Goal: Find specific page/section: Find specific page/section

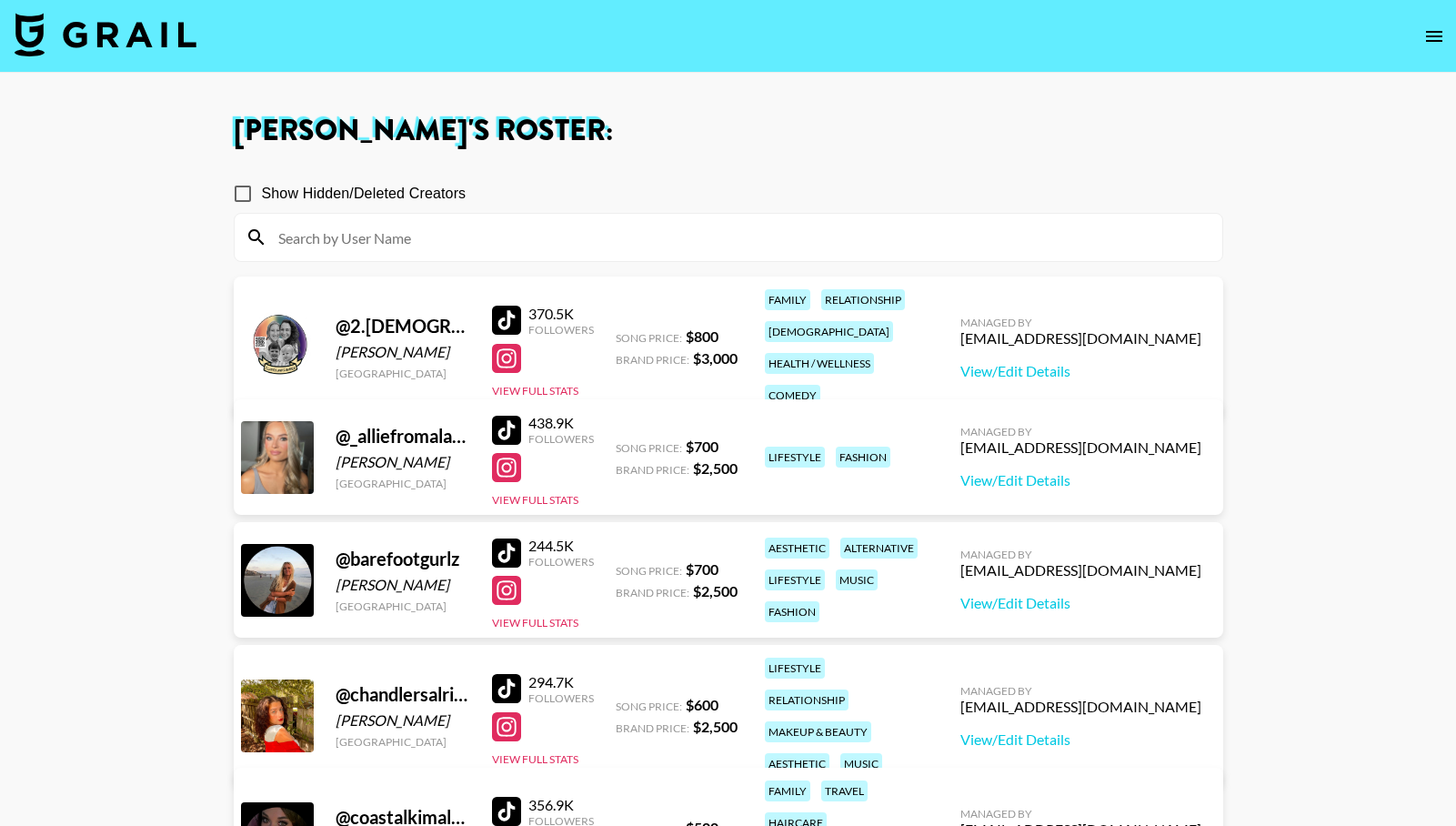
click at [1431, 33] on icon "open drawer" at bounding box center [1435, 36] width 21 height 21
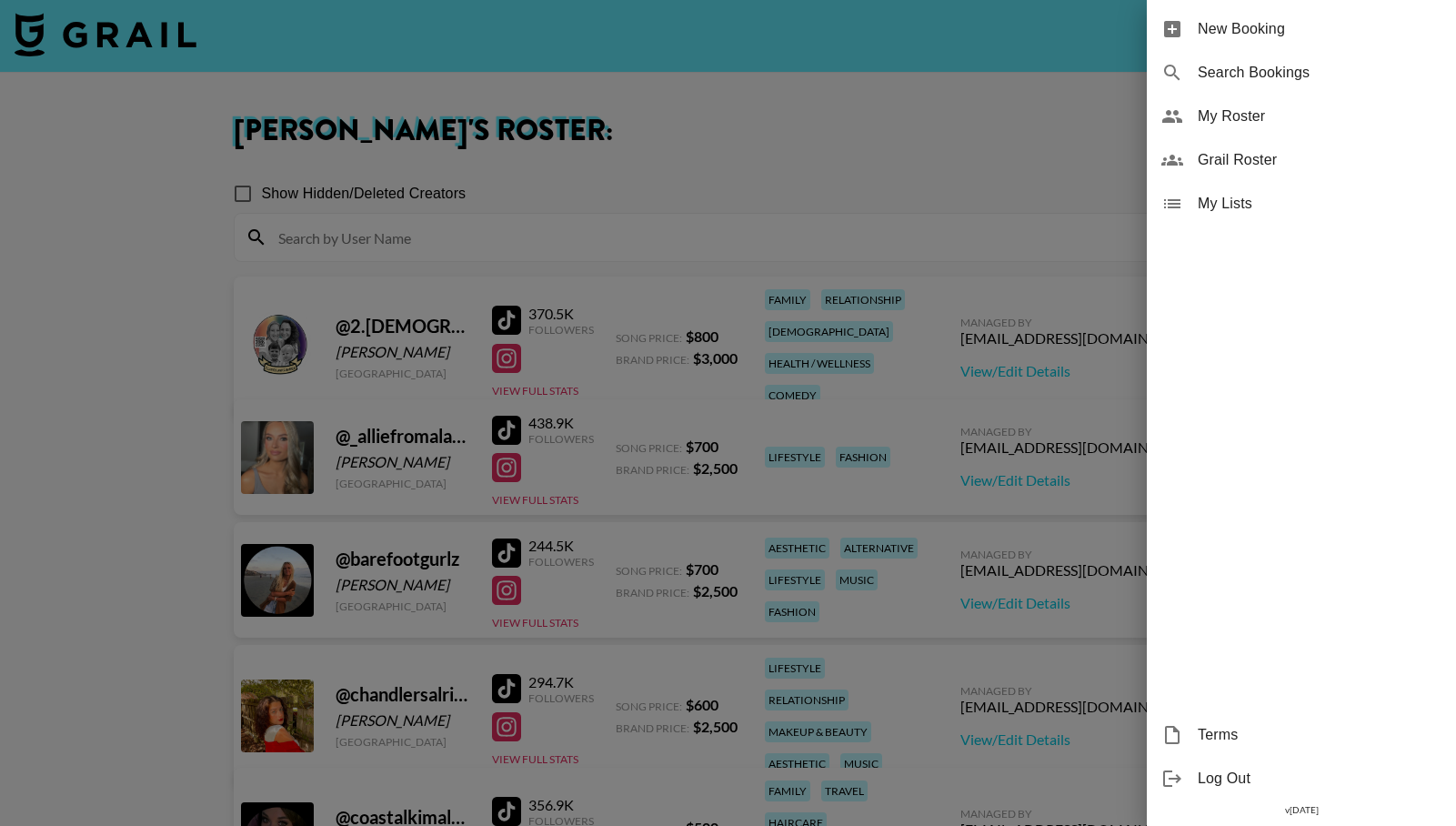
click at [1272, 162] on span "Grail Roster" at bounding box center [1320, 160] width 244 height 21
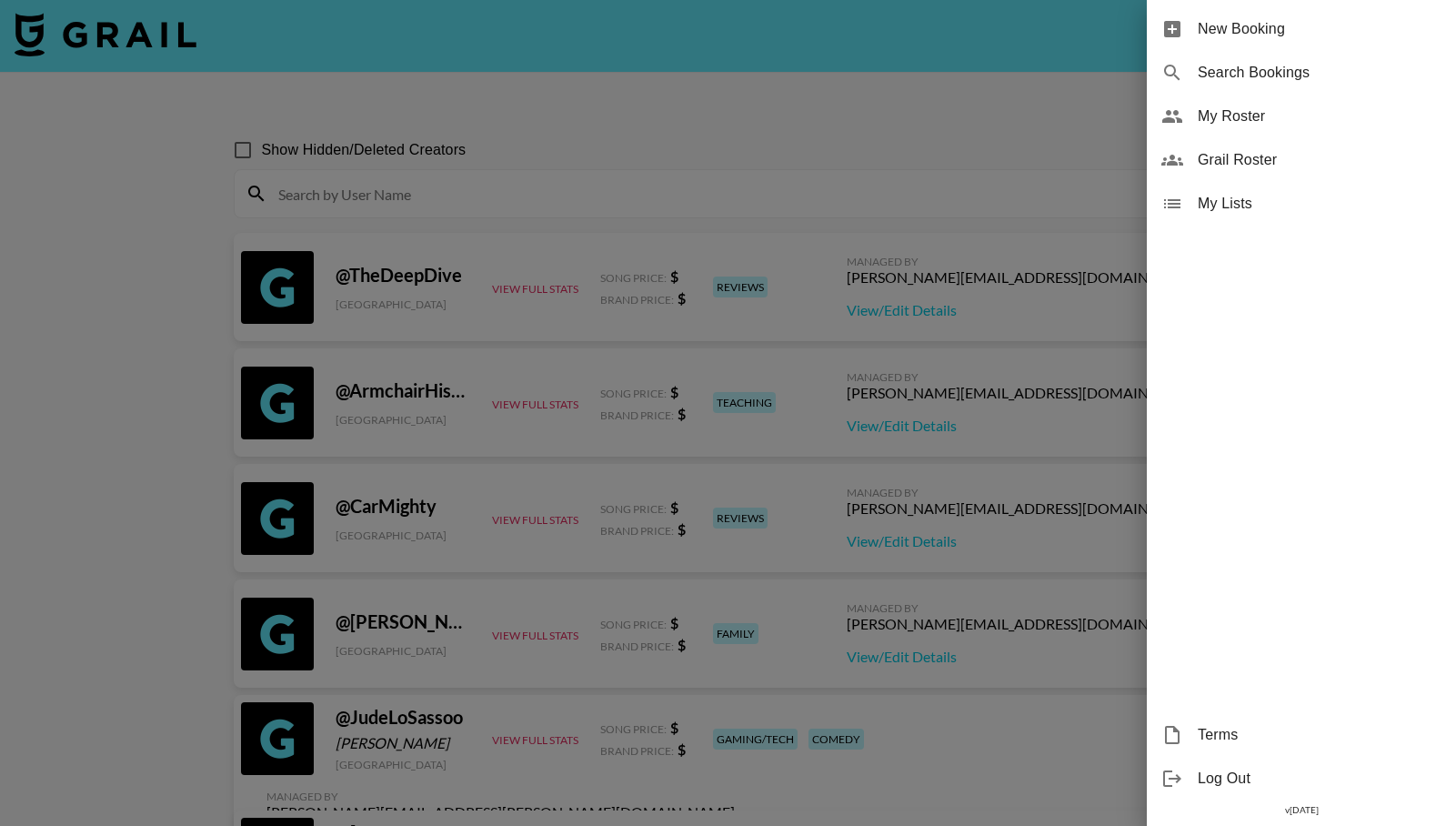
click at [797, 182] on div at bounding box center [728, 413] width 1456 height 826
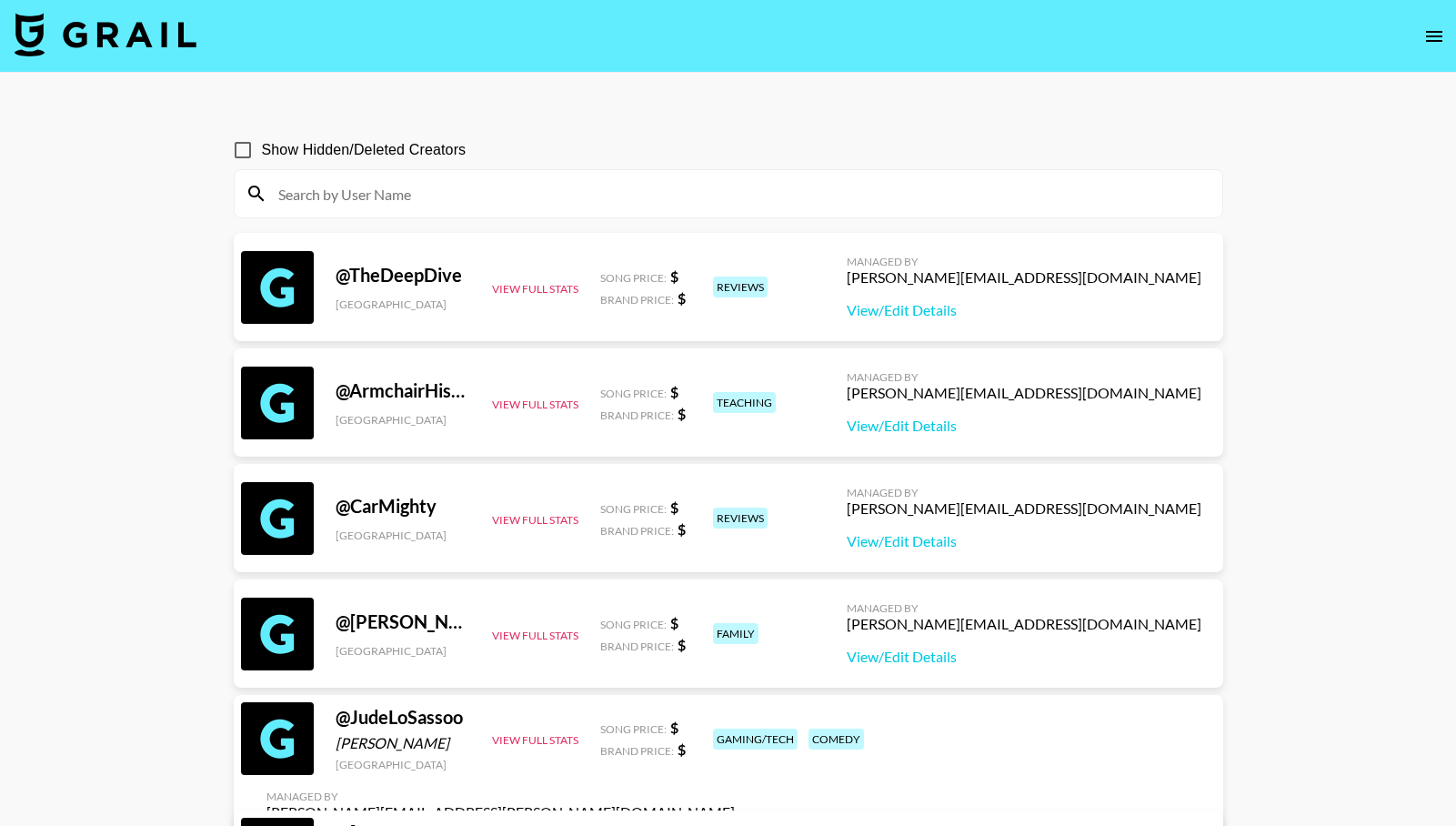
click at [783, 199] on input at bounding box center [739, 194] width 944 height 29
click at [624, 197] on input at bounding box center [739, 194] width 944 height 29
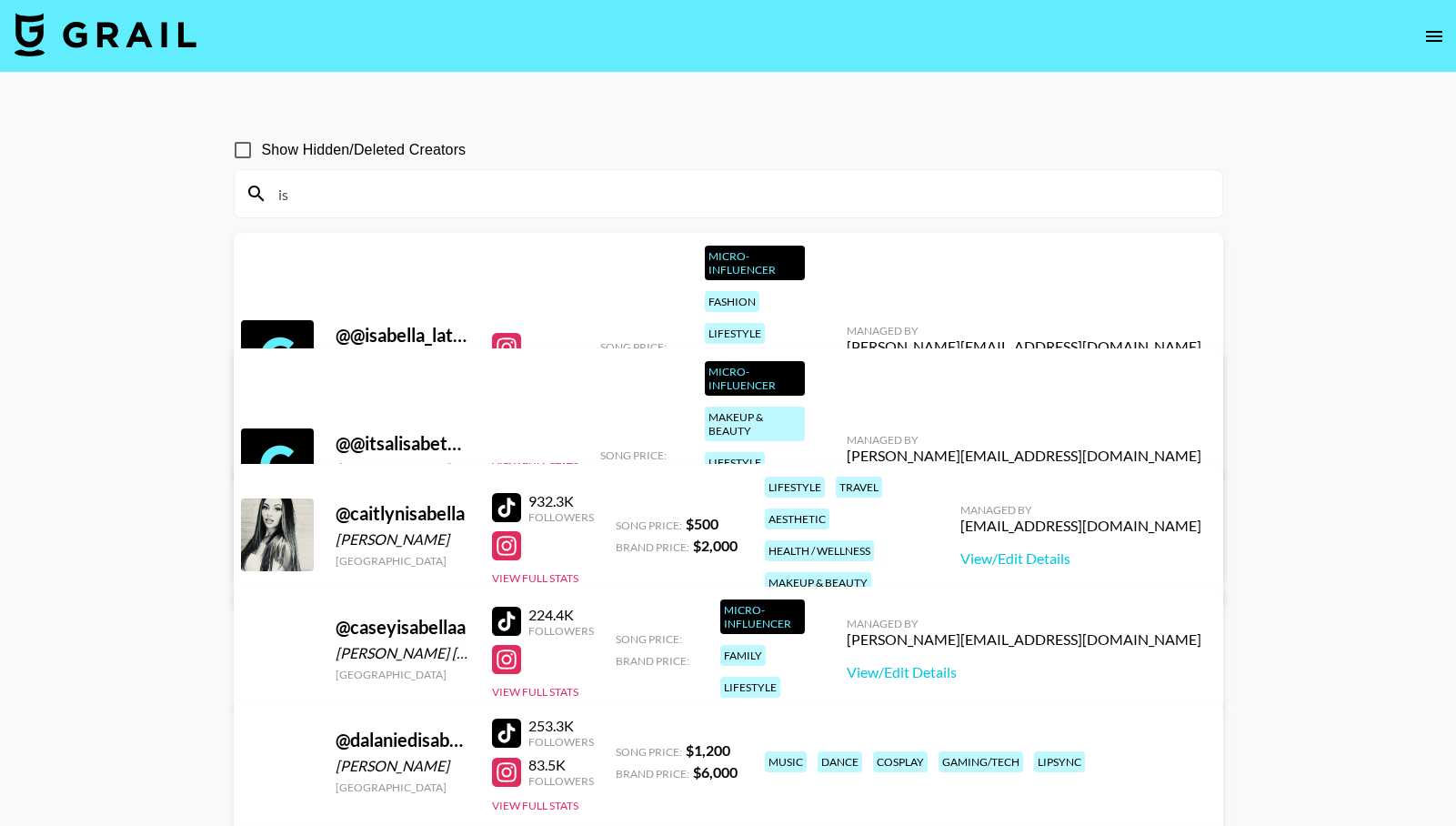
type input "i"
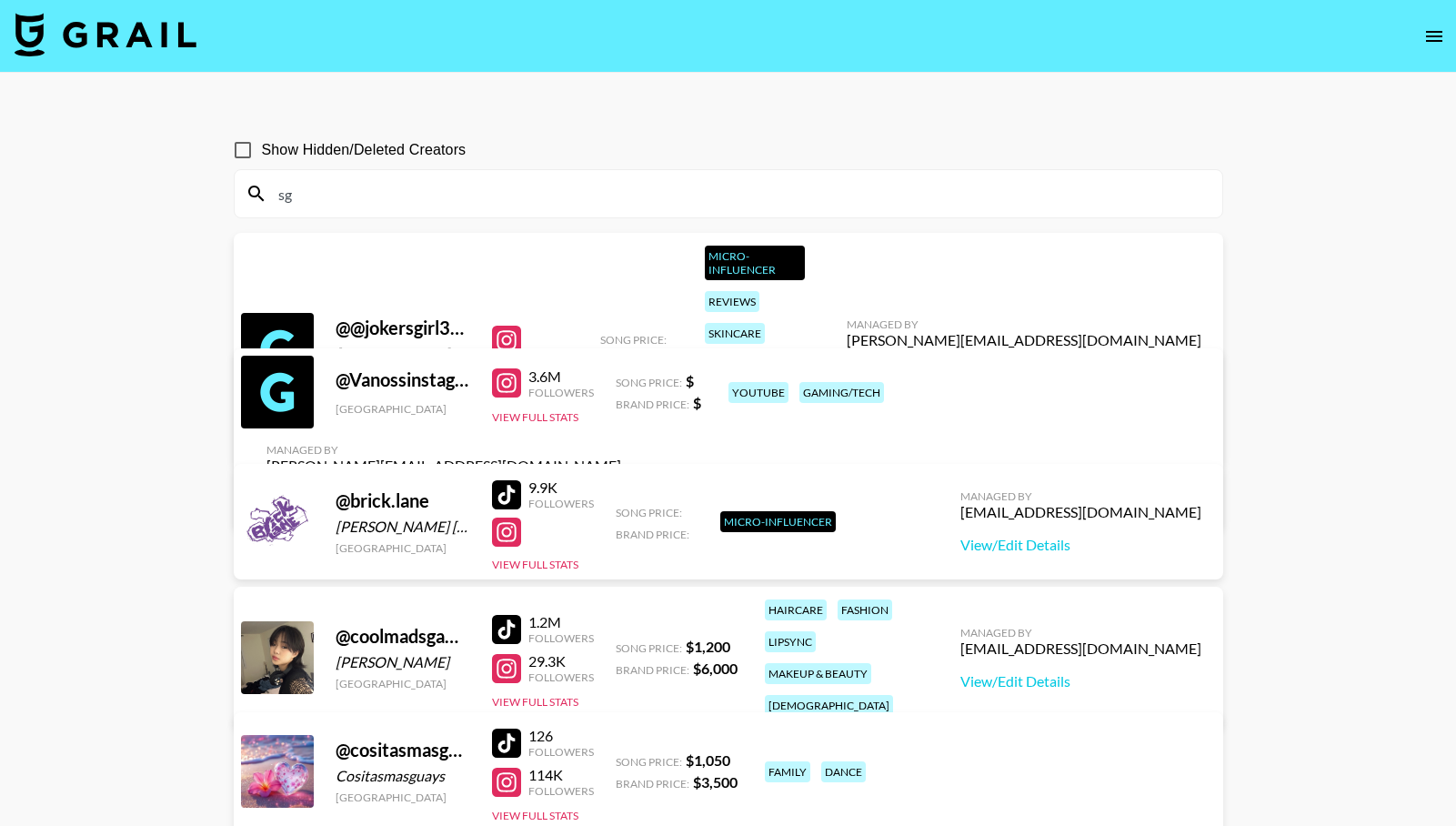
type input "s"
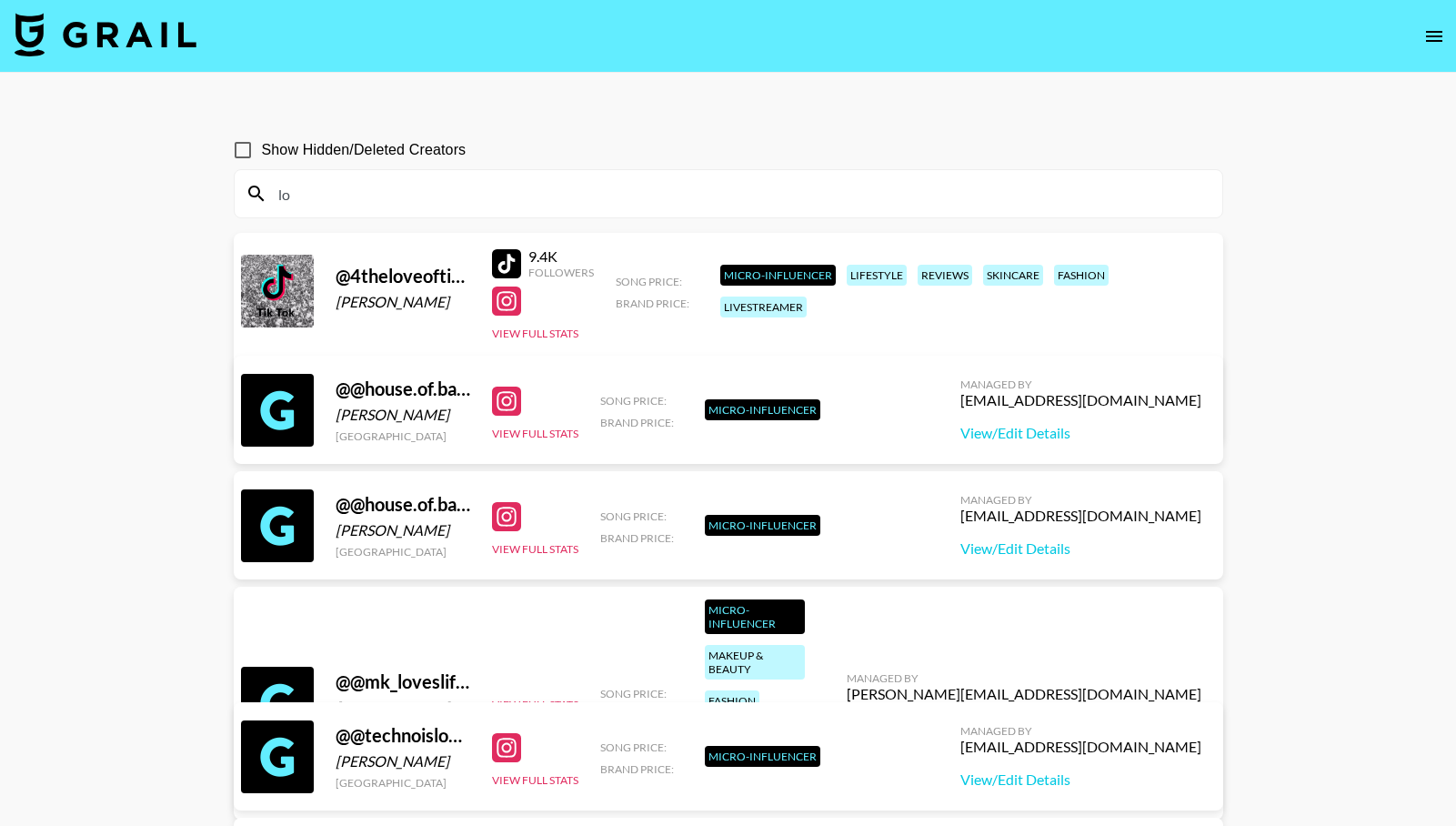
type input "l"
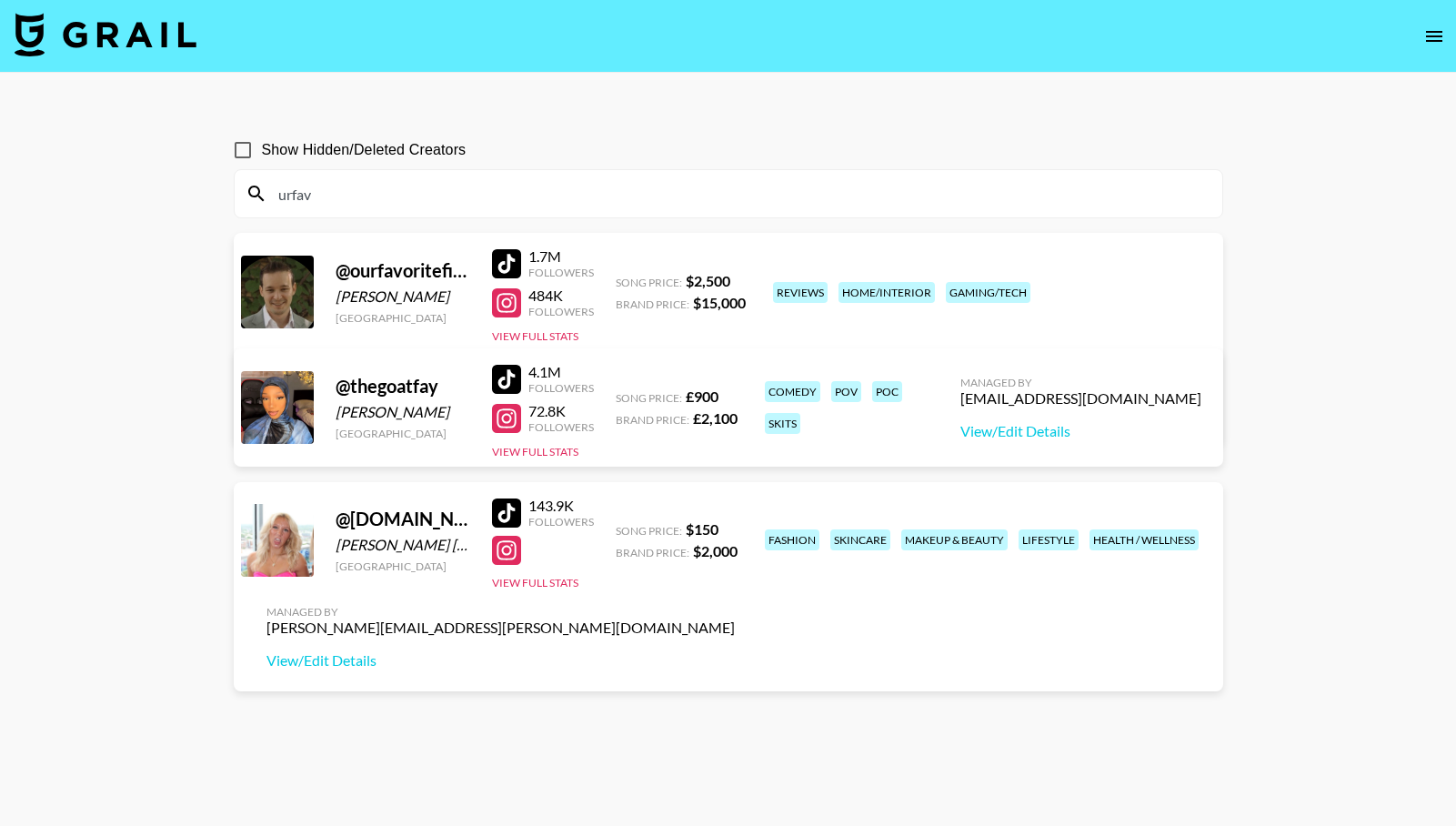
drag, startPoint x: 481, startPoint y: 195, endPoint x: 129, endPoint y: 193, distance: 352.0
click at [133, 193] on main "Show Hidden/Deleted Creators urfav @ ourfavoritefinds [PERSON_NAME] [GEOGRAPHIC…" at bounding box center [728, 457] width 1456 height 768
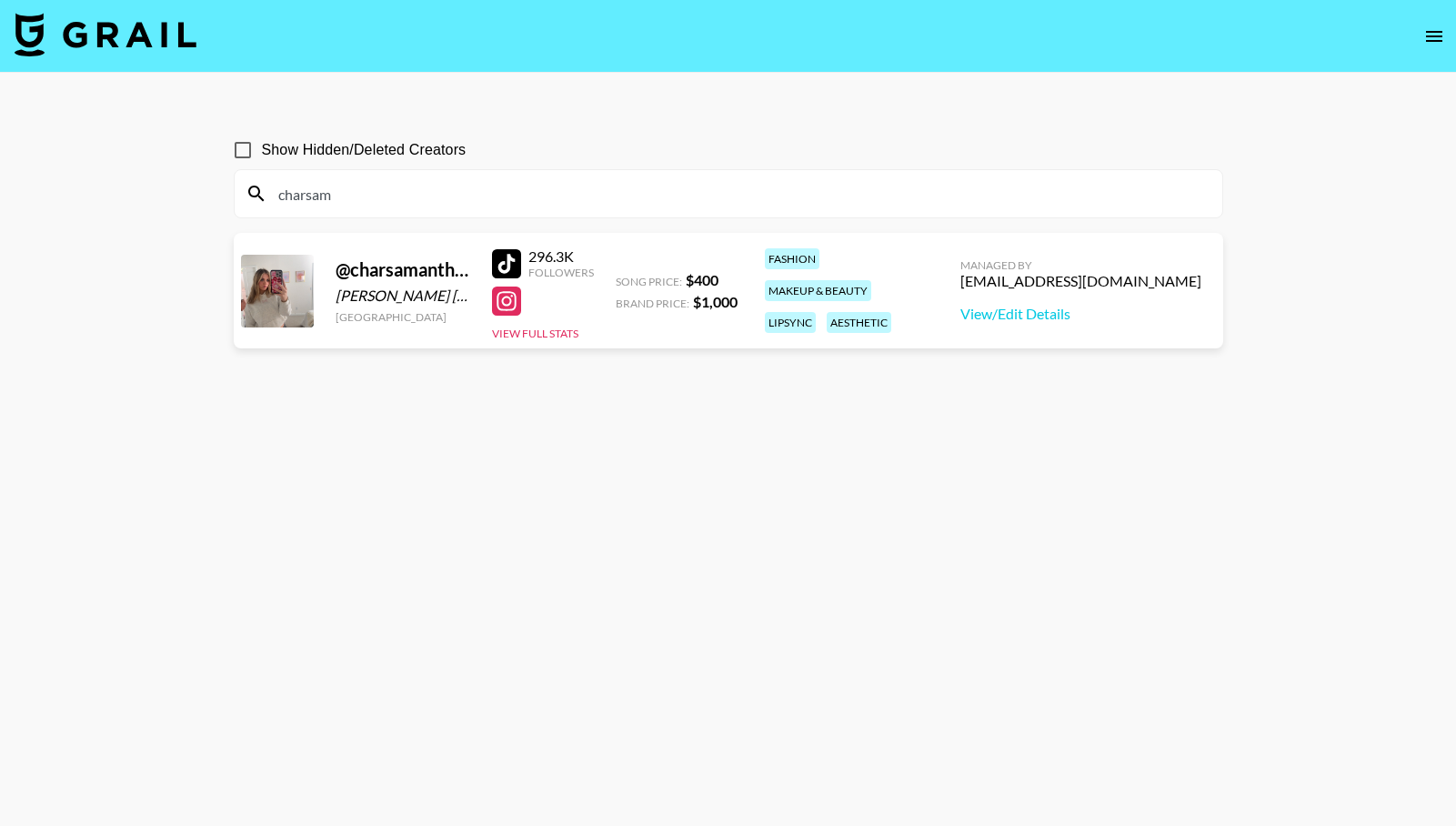
drag, startPoint x: 342, startPoint y: 196, endPoint x: 244, endPoint y: 192, distance: 98.1
click at [246, 193] on div "charsam" at bounding box center [729, 194] width 988 height 48
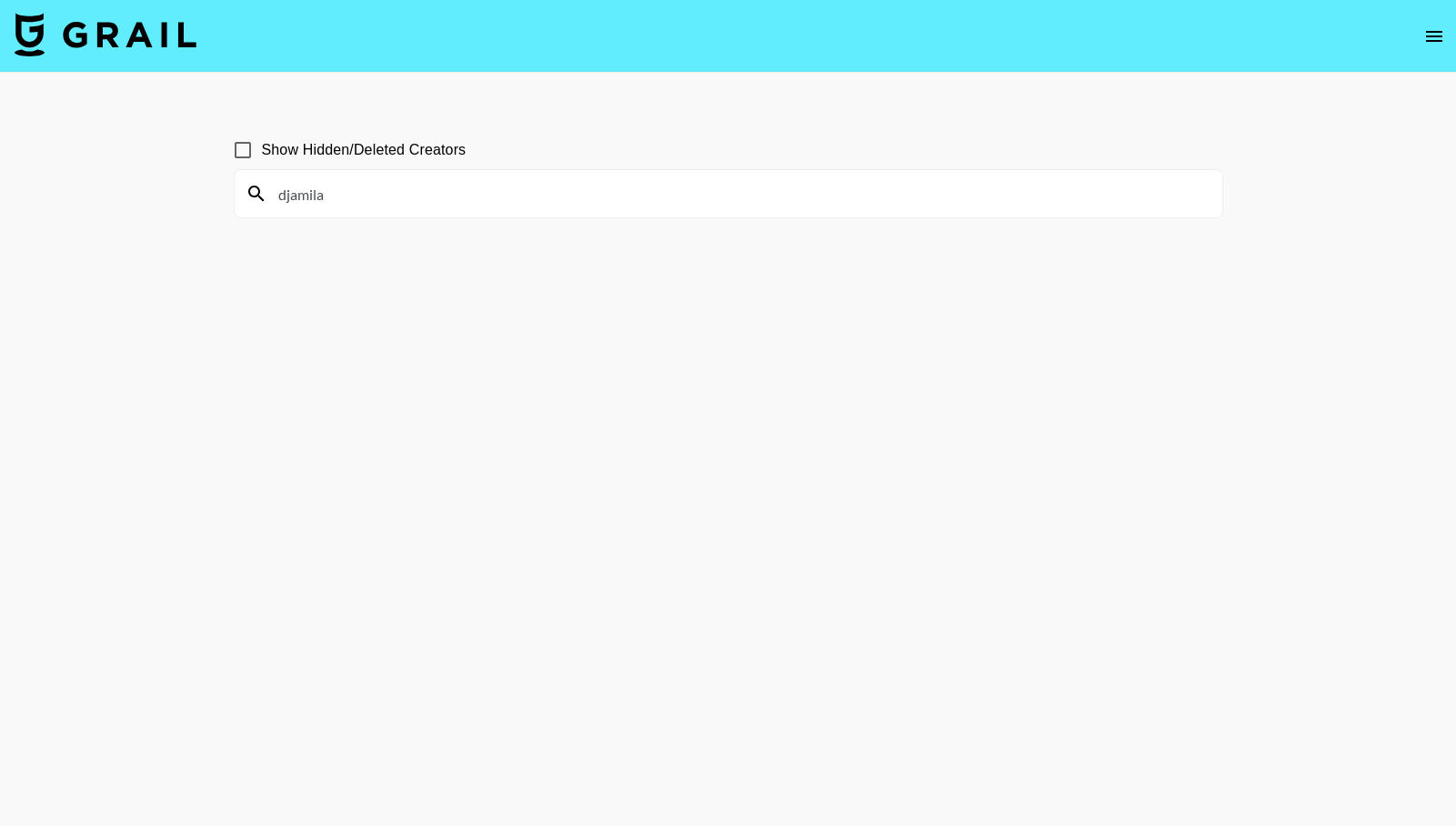
drag, startPoint x: 335, startPoint y: 192, endPoint x: 140, endPoint y: 178, distance: 195.5
click at [155, 178] on main "Show Hidden/Deleted Creators djamila" at bounding box center [728, 457] width 1456 height 768
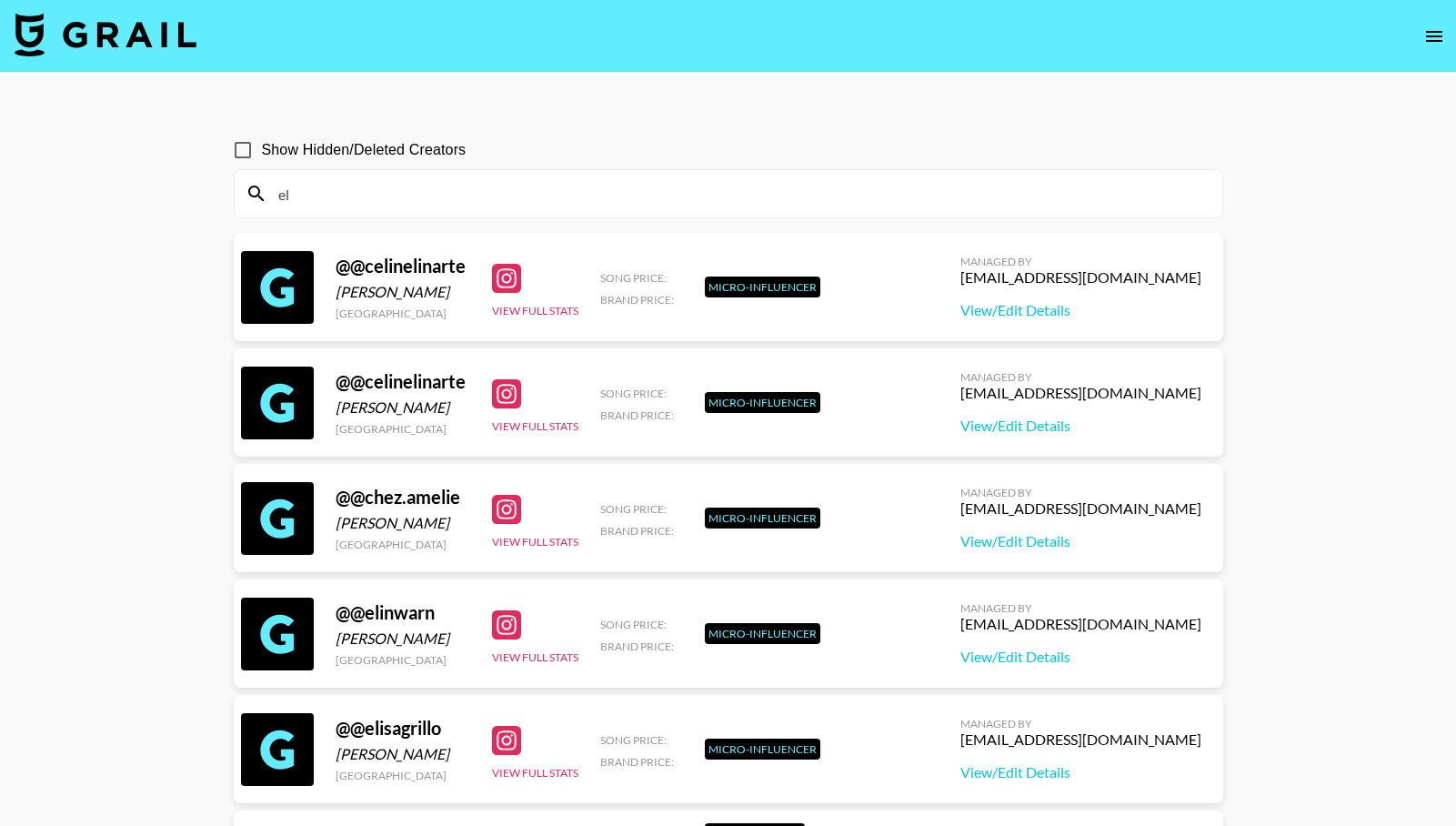
type input "e"
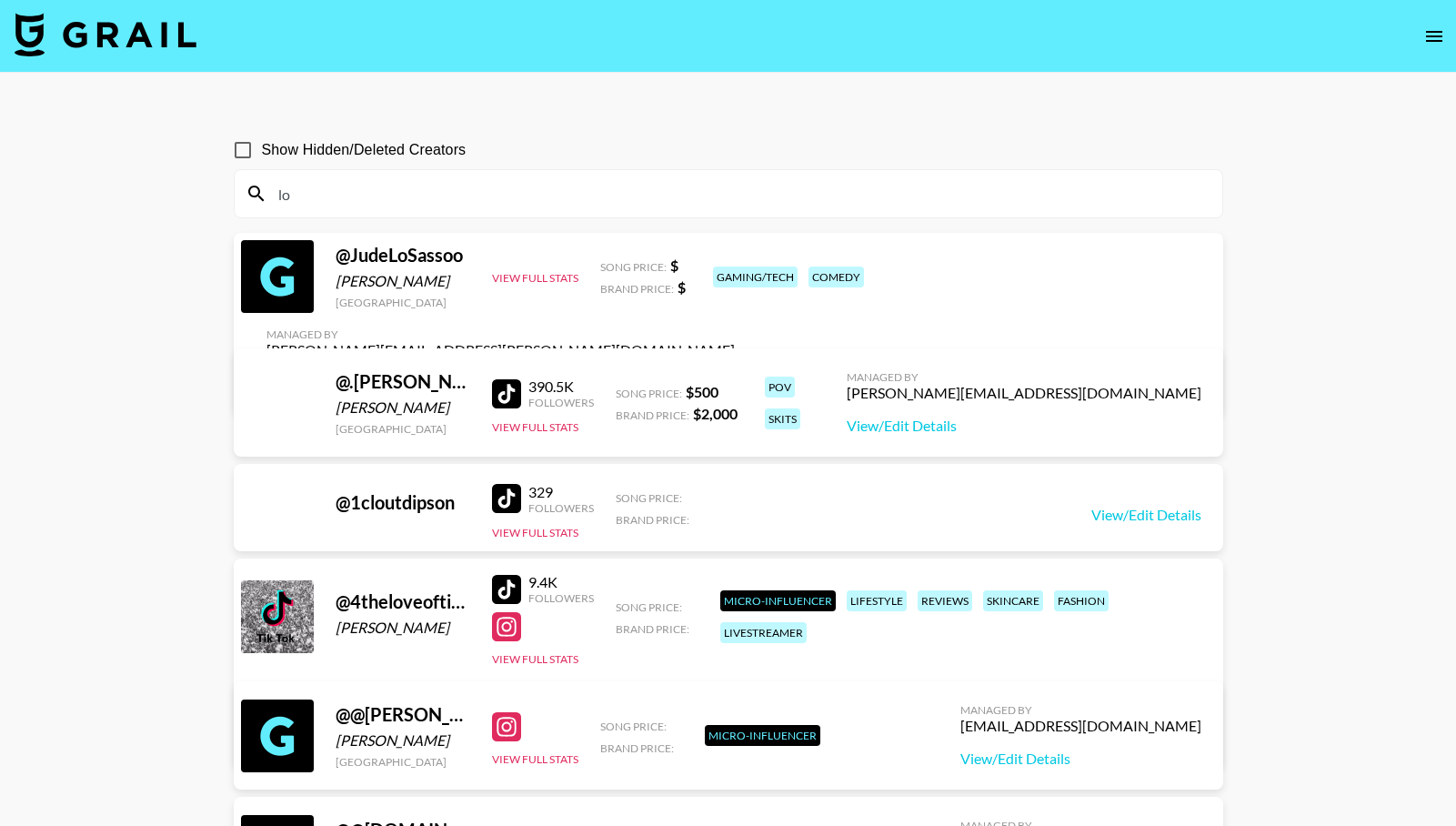
type input "l"
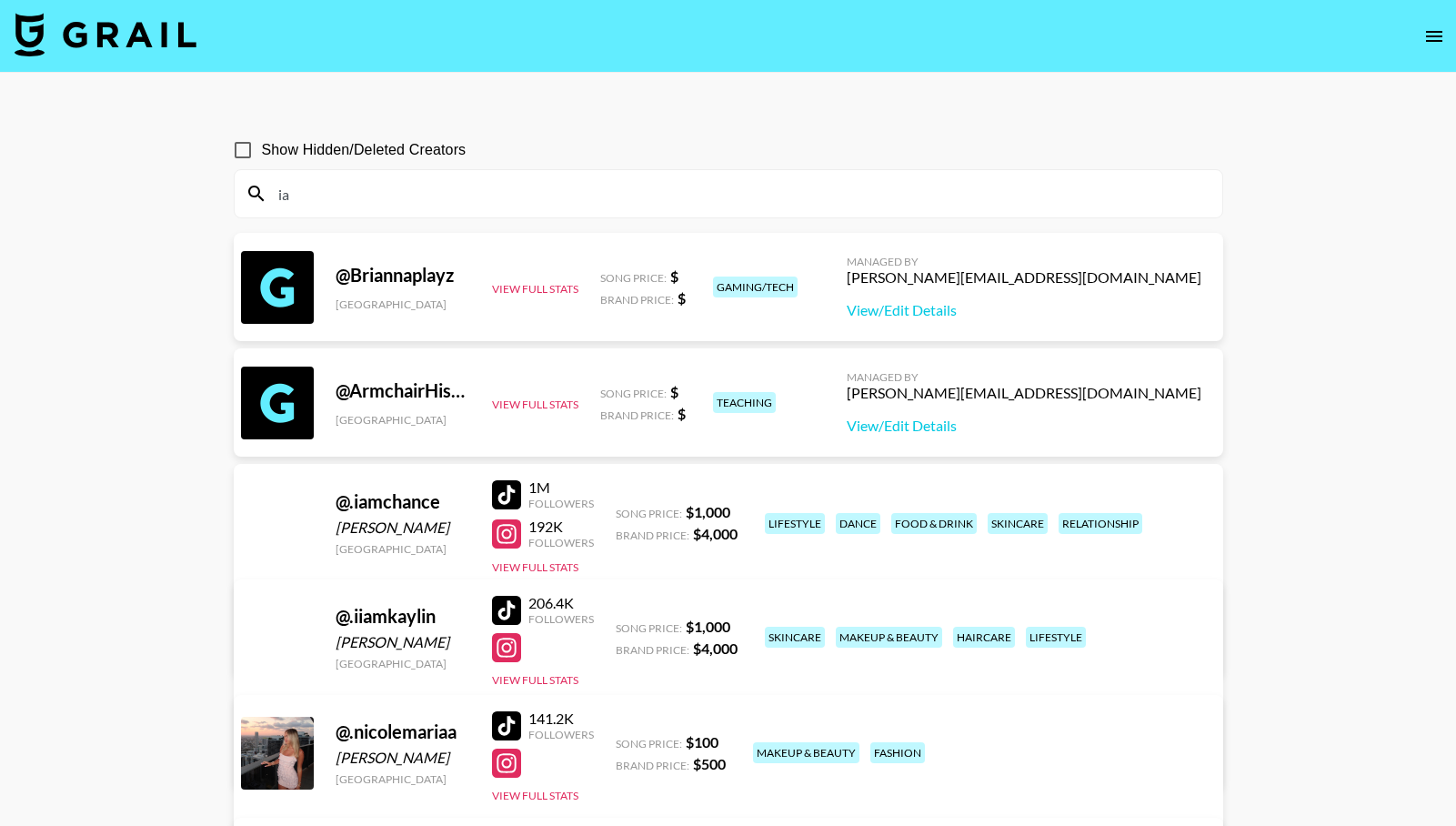
type input "i"
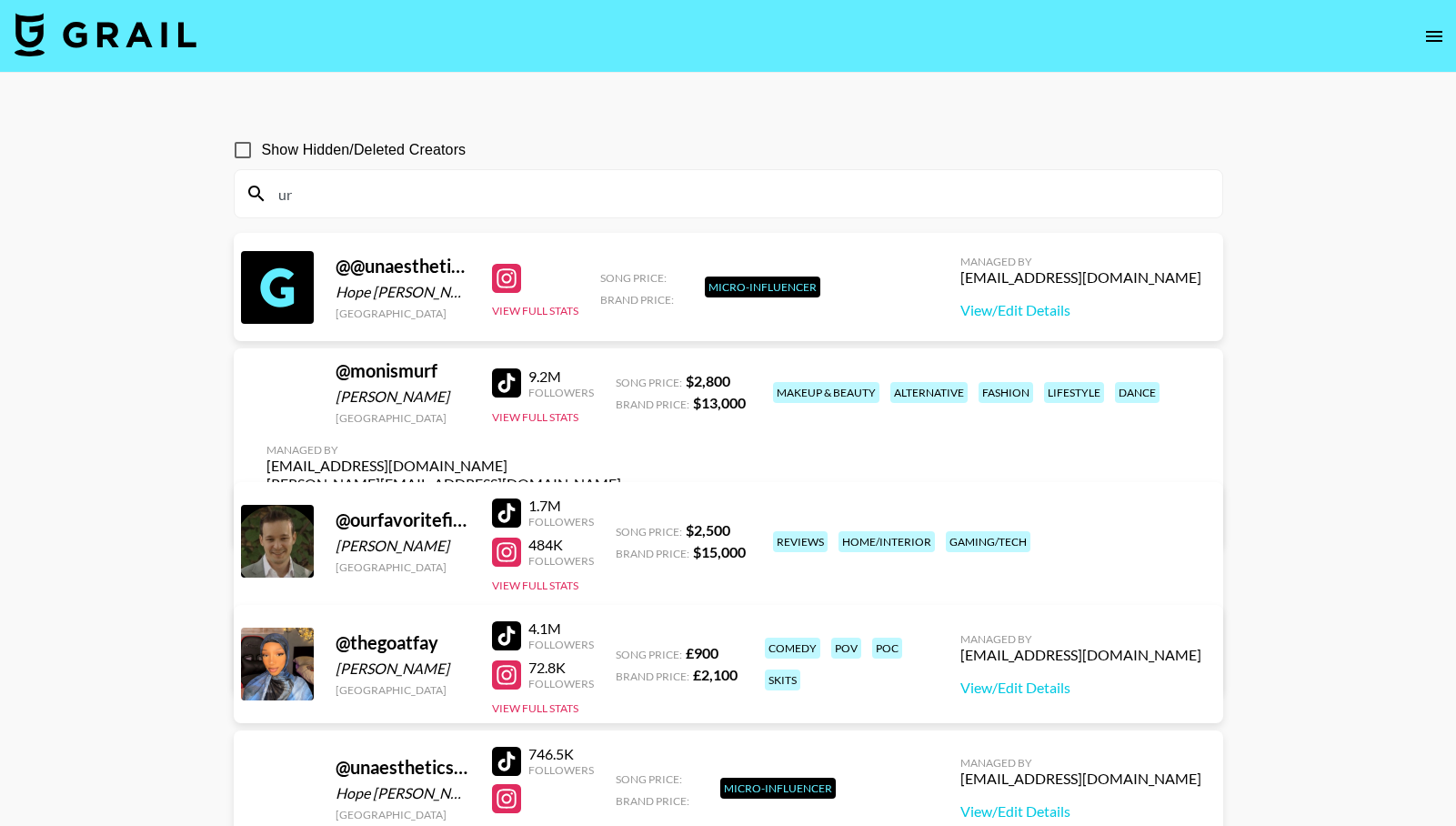
type input "u"
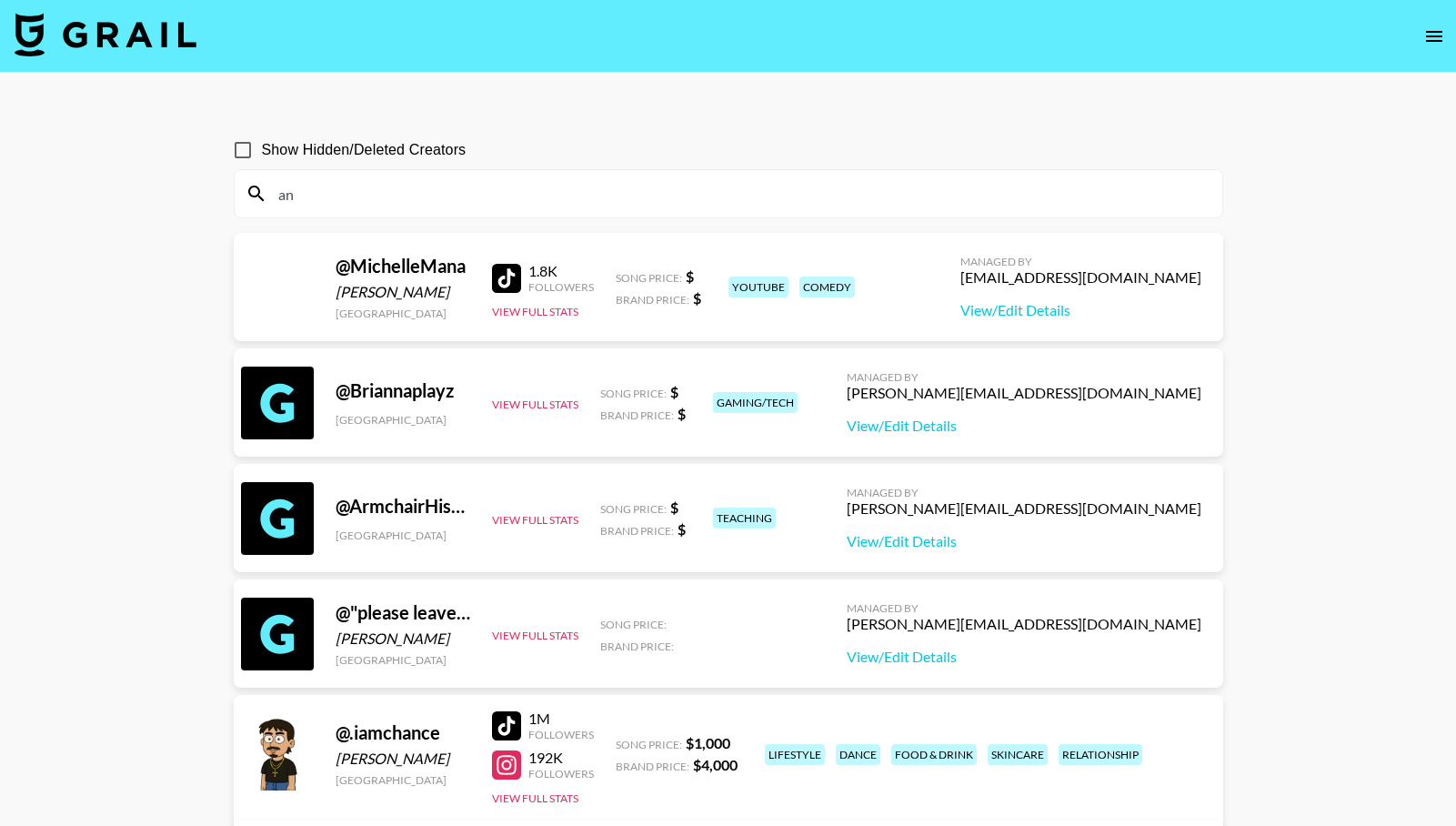
type input "a"
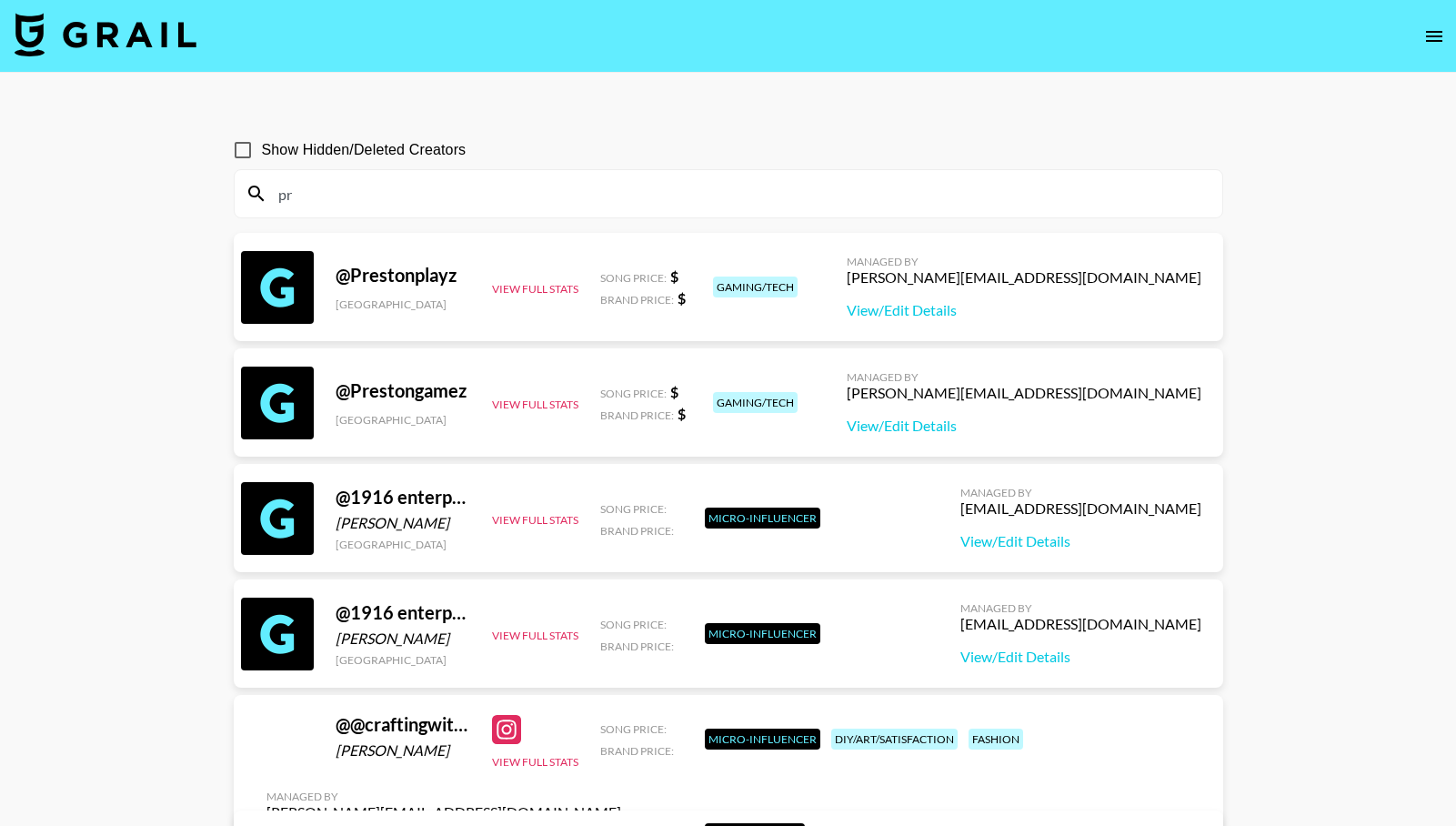
type input "p"
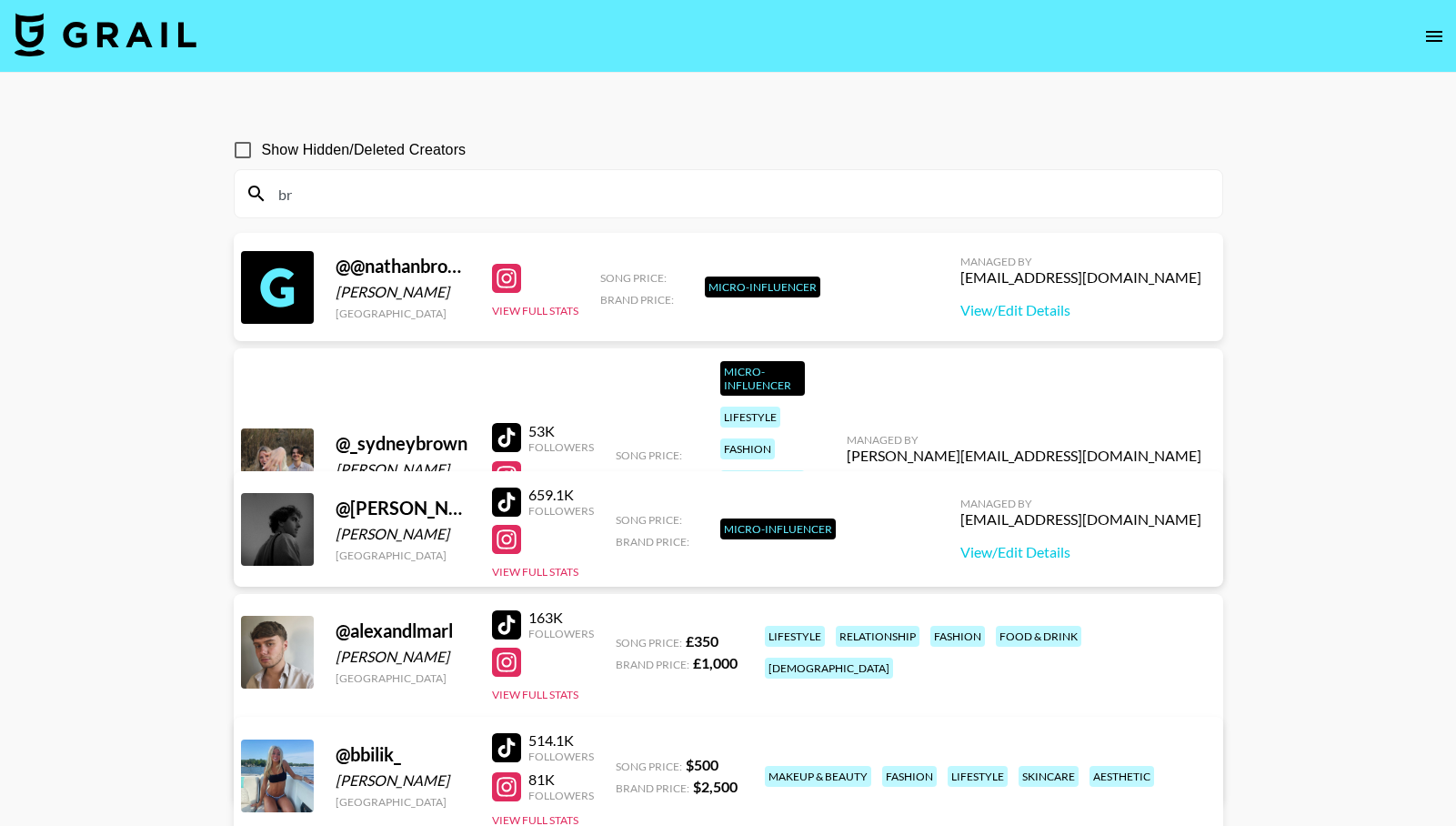
type input "b"
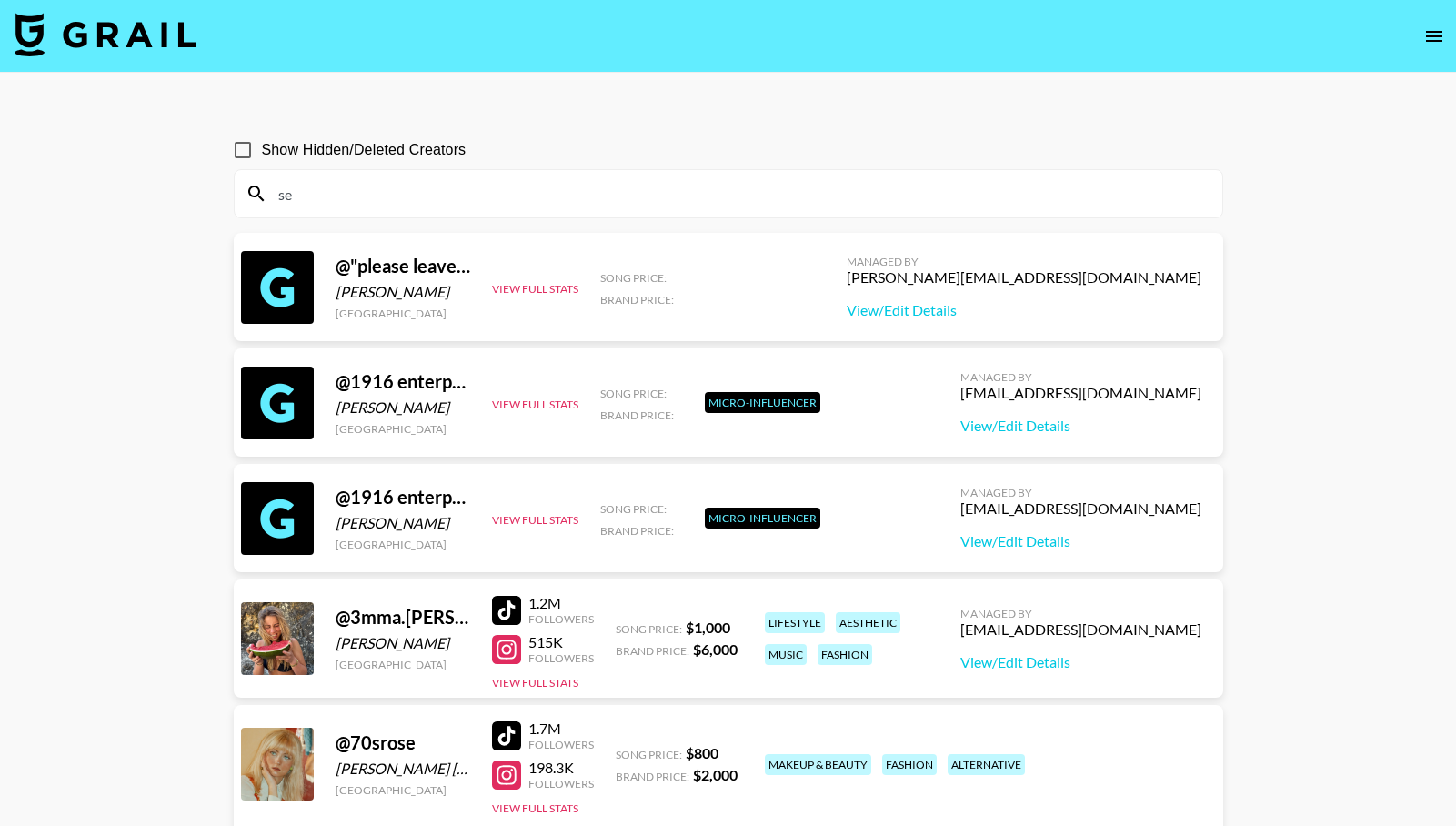
type input "s"
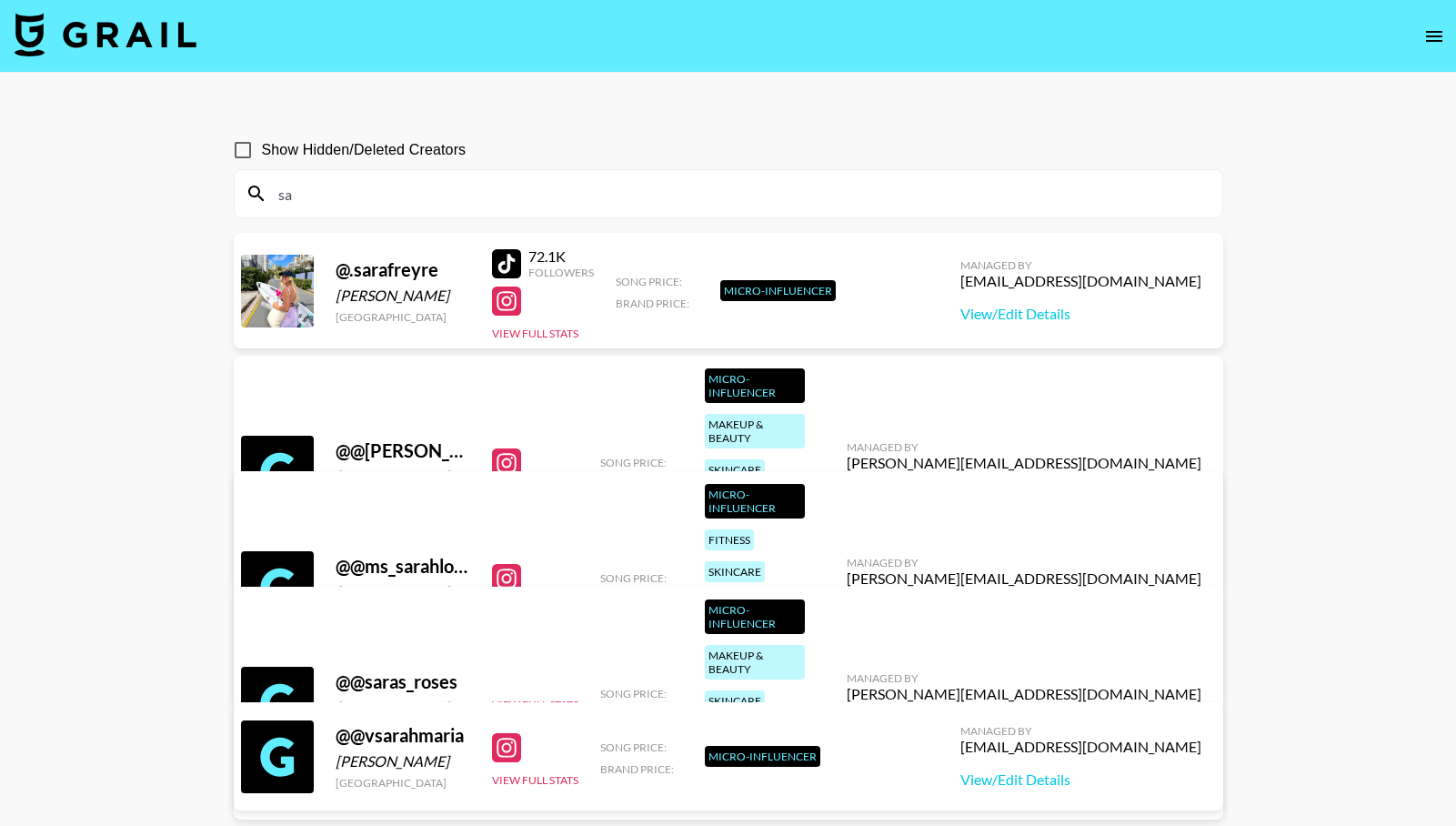
type input "s"
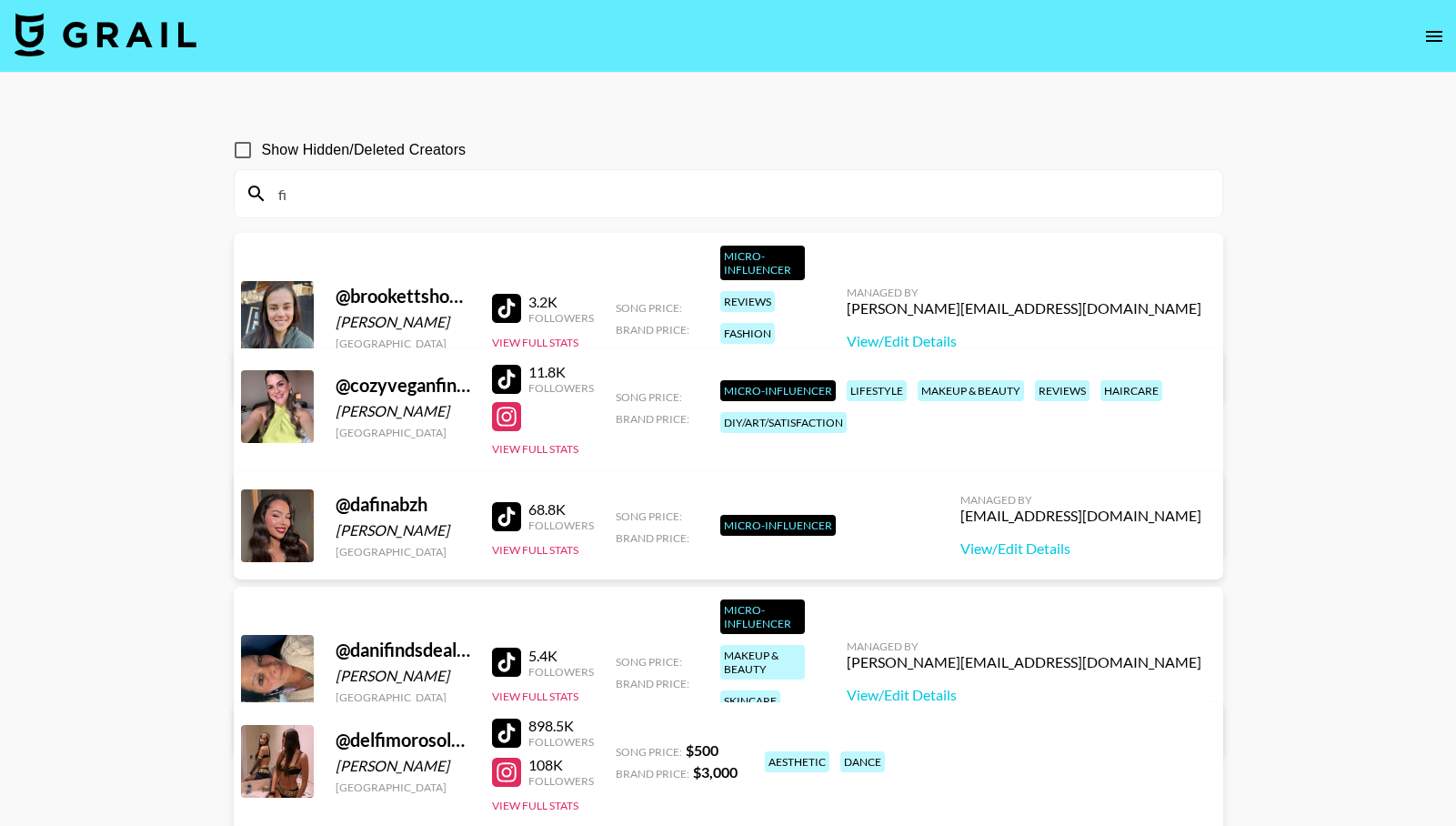
type input "f"
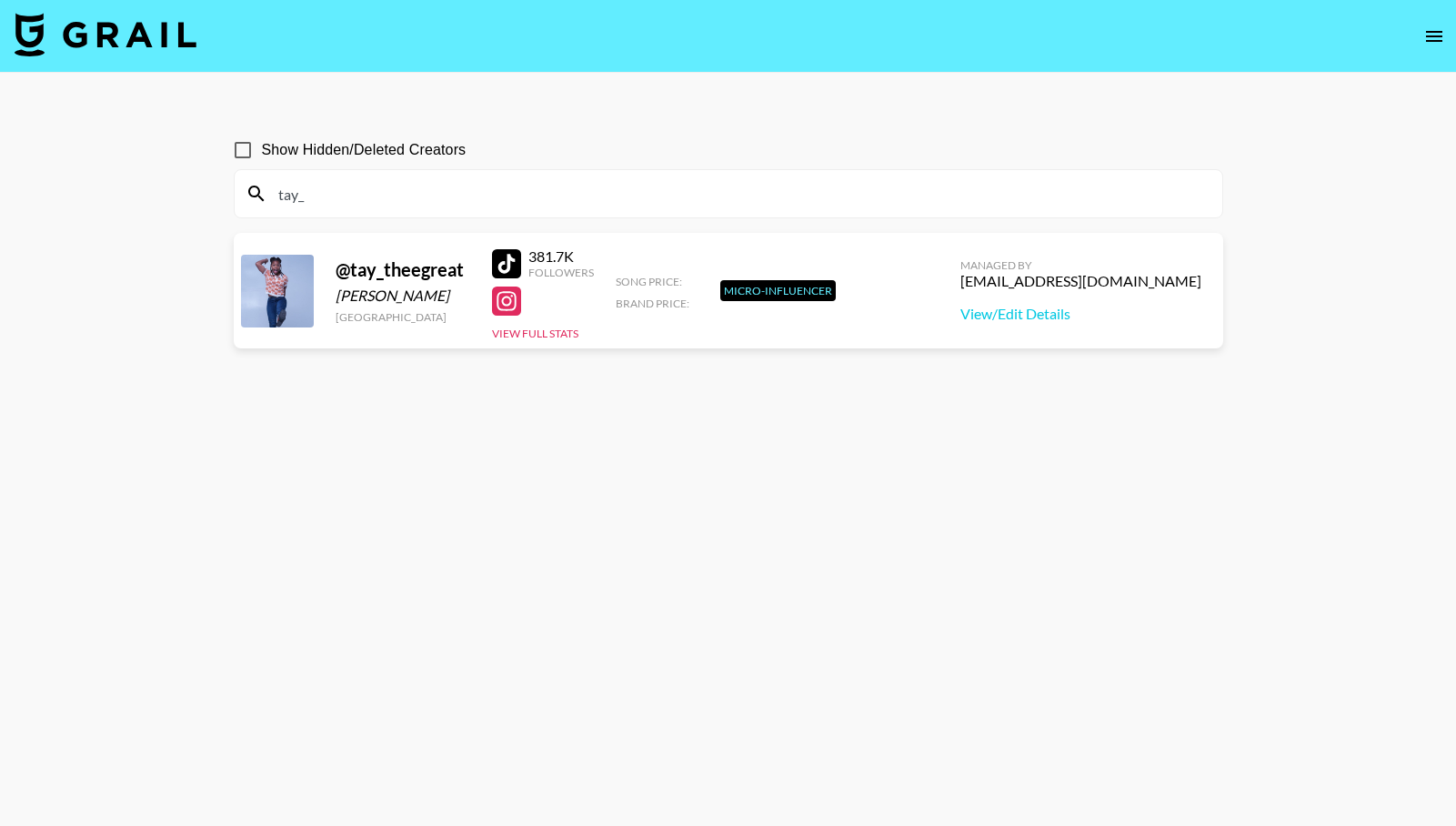
drag, startPoint x: 412, startPoint y: 187, endPoint x: 268, endPoint y: 181, distance: 144.1
click at [268, 181] on input "tay_" at bounding box center [739, 194] width 944 height 29
drag, startPoint x: 376, startPoint y: 193, endPoint x: 261, endPoint y: 175, distance: 116.4
click at [261, 175] on div "shaysull" at bounding box center [729, 194] width 988 height 48
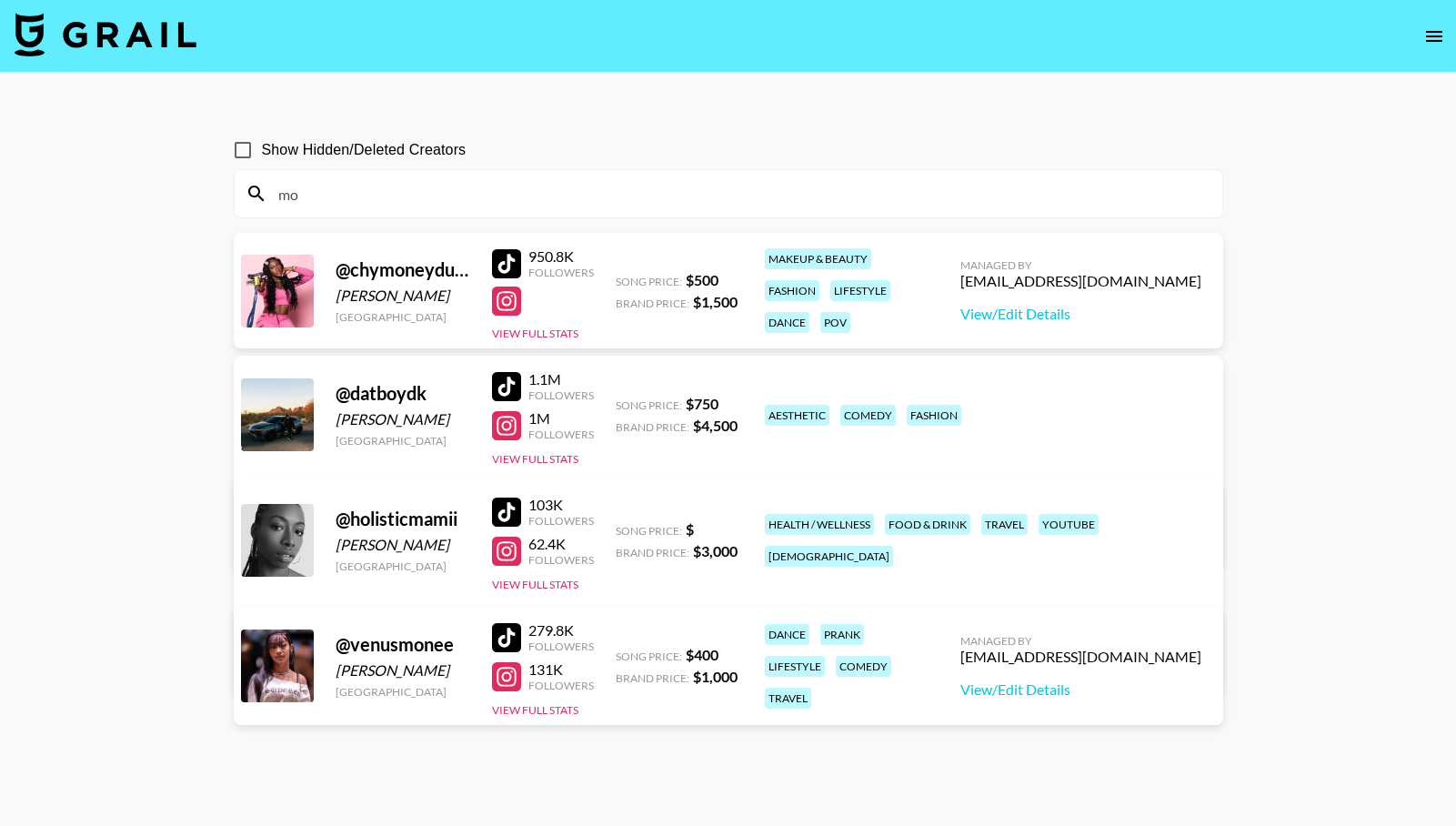
type input "m"
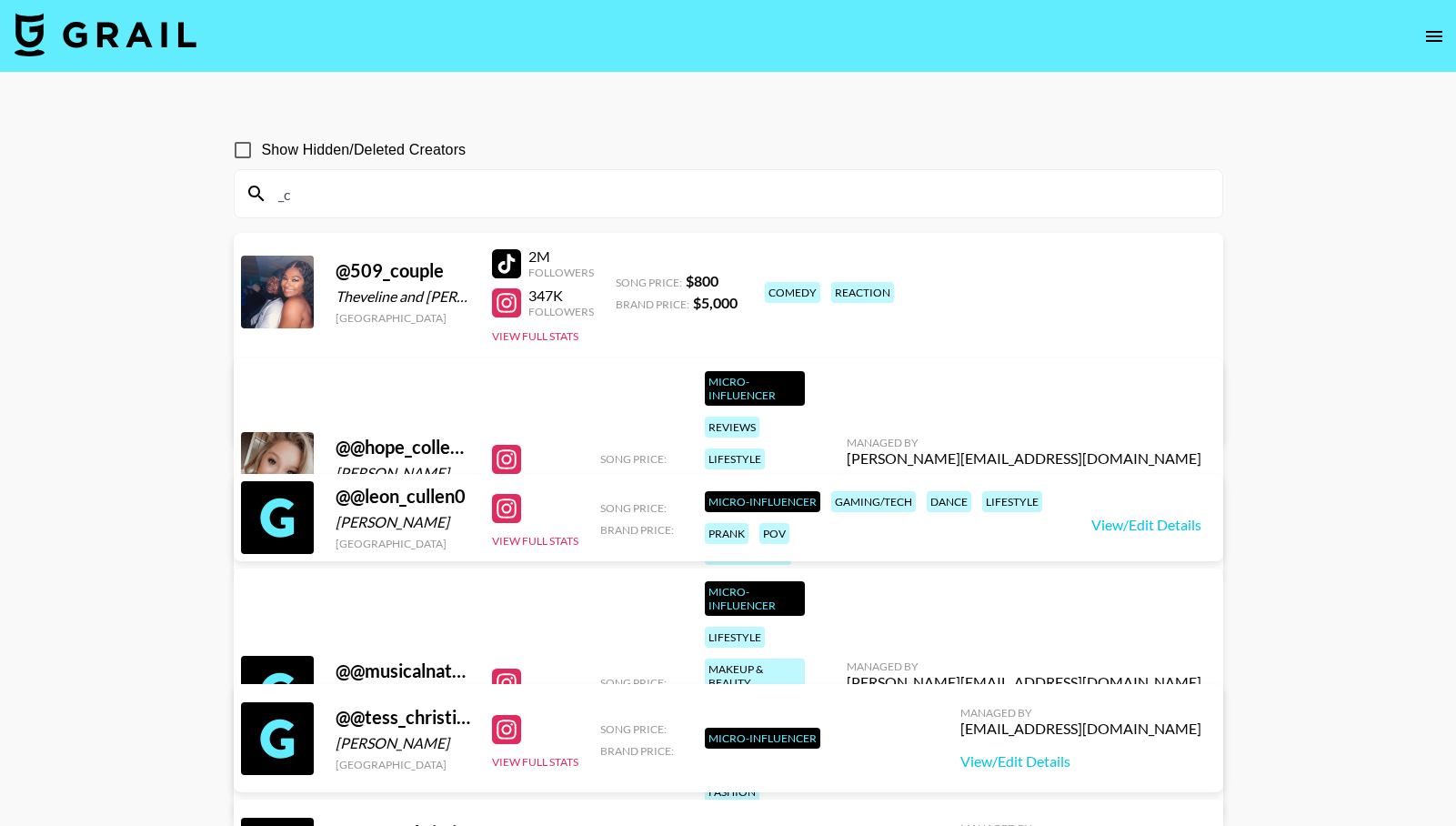
type input "_"
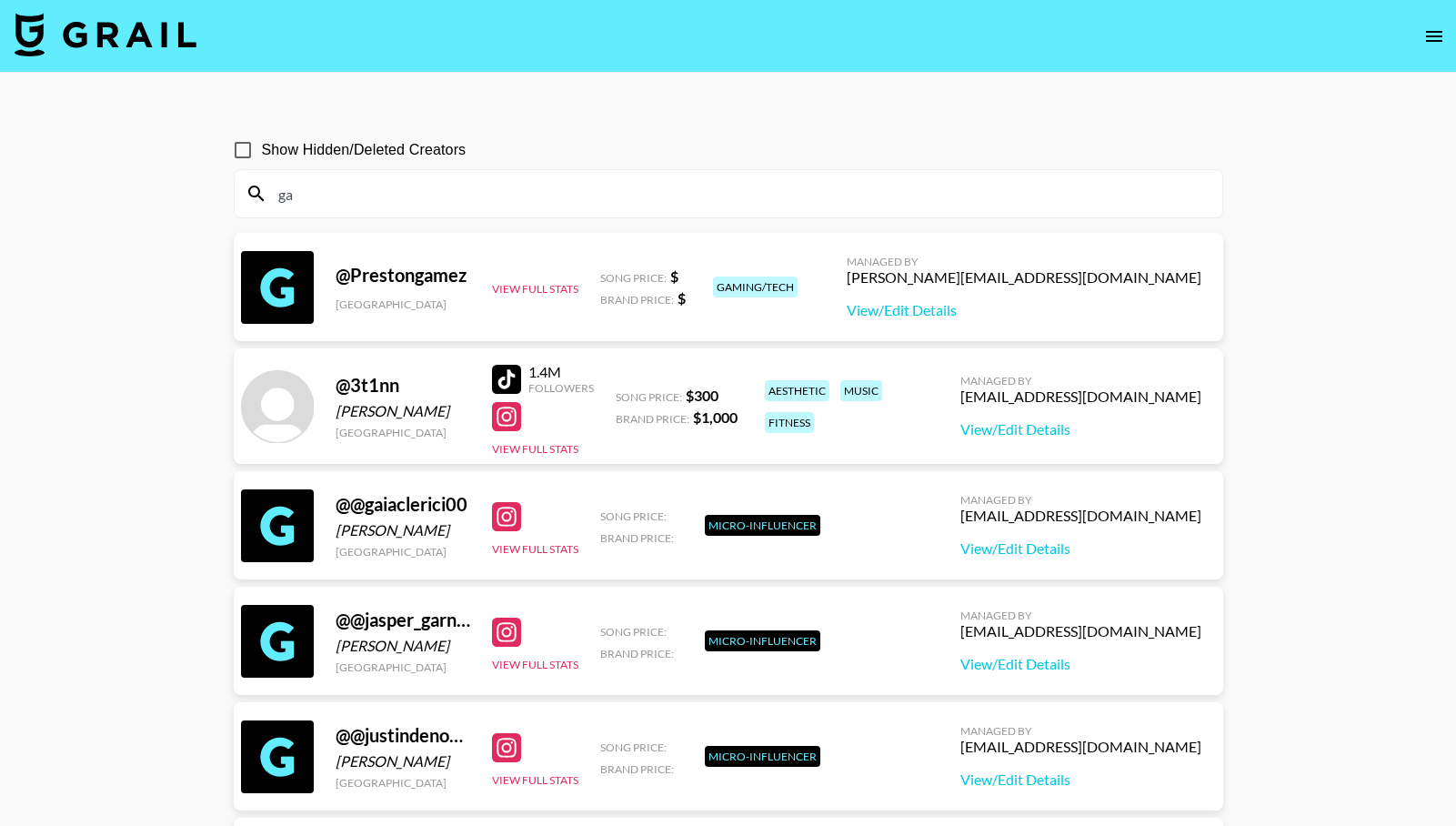
type input "g"
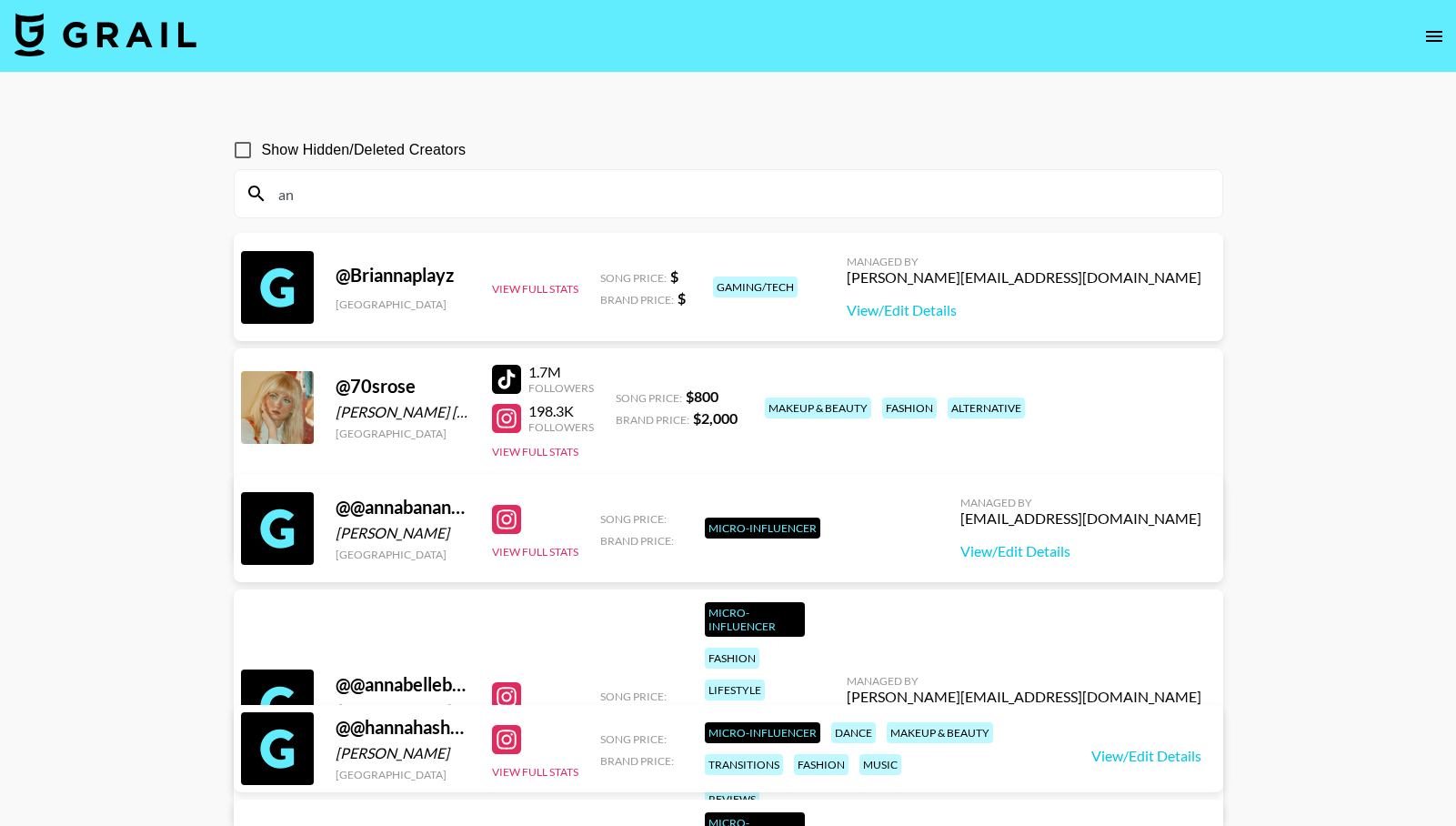
type input "a"
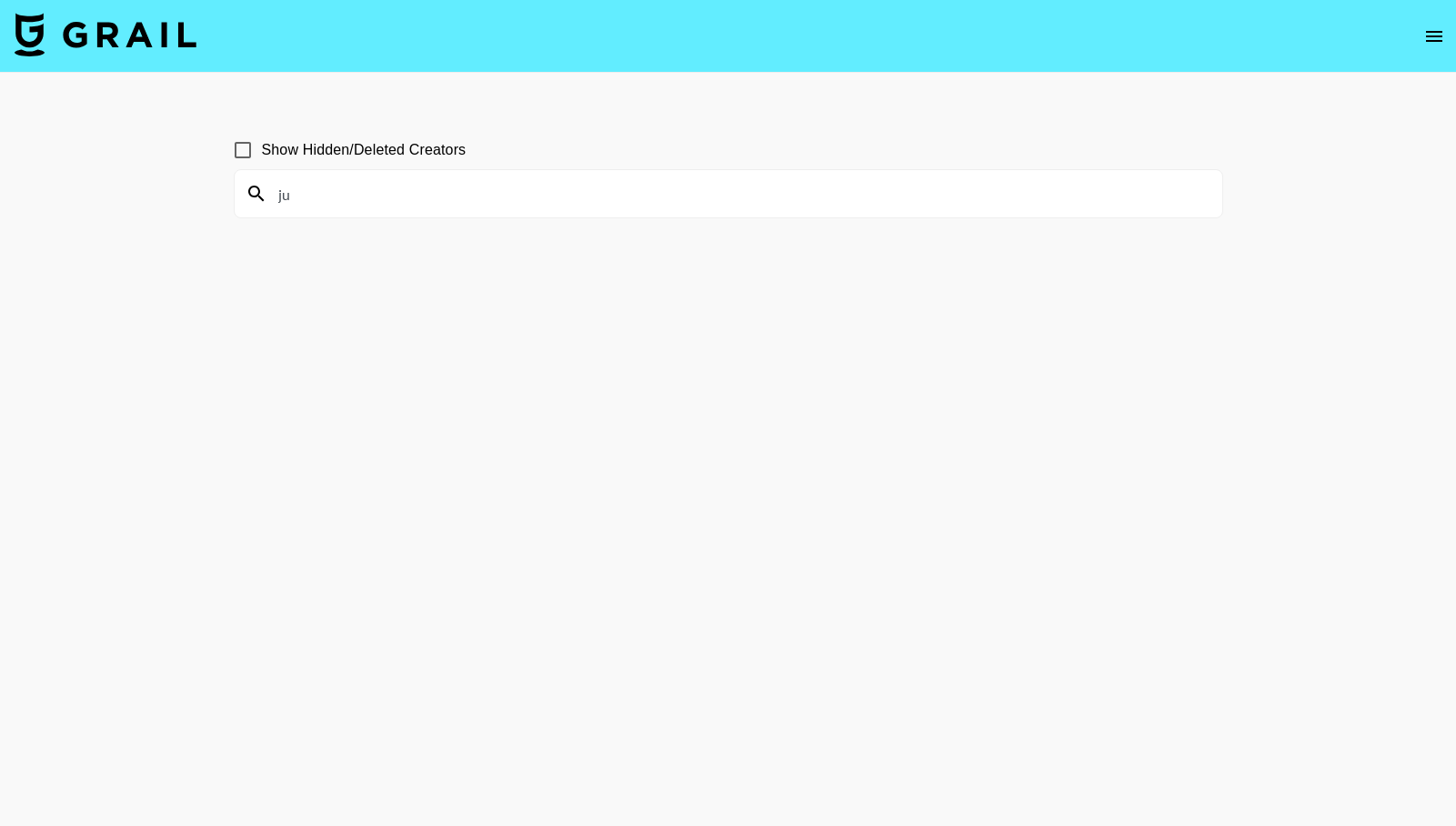
type input "j"
type input "another"
drag, startPoint x: 334, startPoint y: 180, endPoint x: 229, endPoint y: 182, distance: 105.0
click at [230, 182] on div "Show Hidden/Deleted Creators another" at bounding box center [728, 456] width 1018 height 680
